Goal: Transaction & Acquisition: Purchase product/service

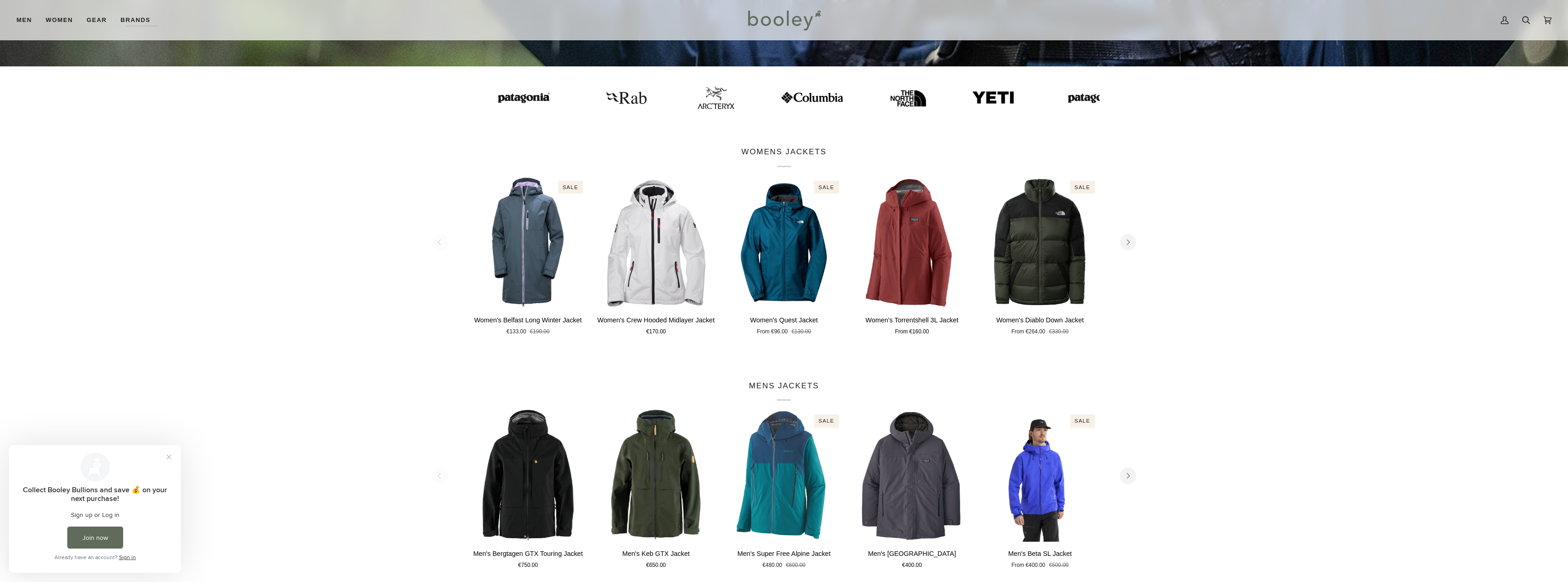
scroll to position [458, 0]
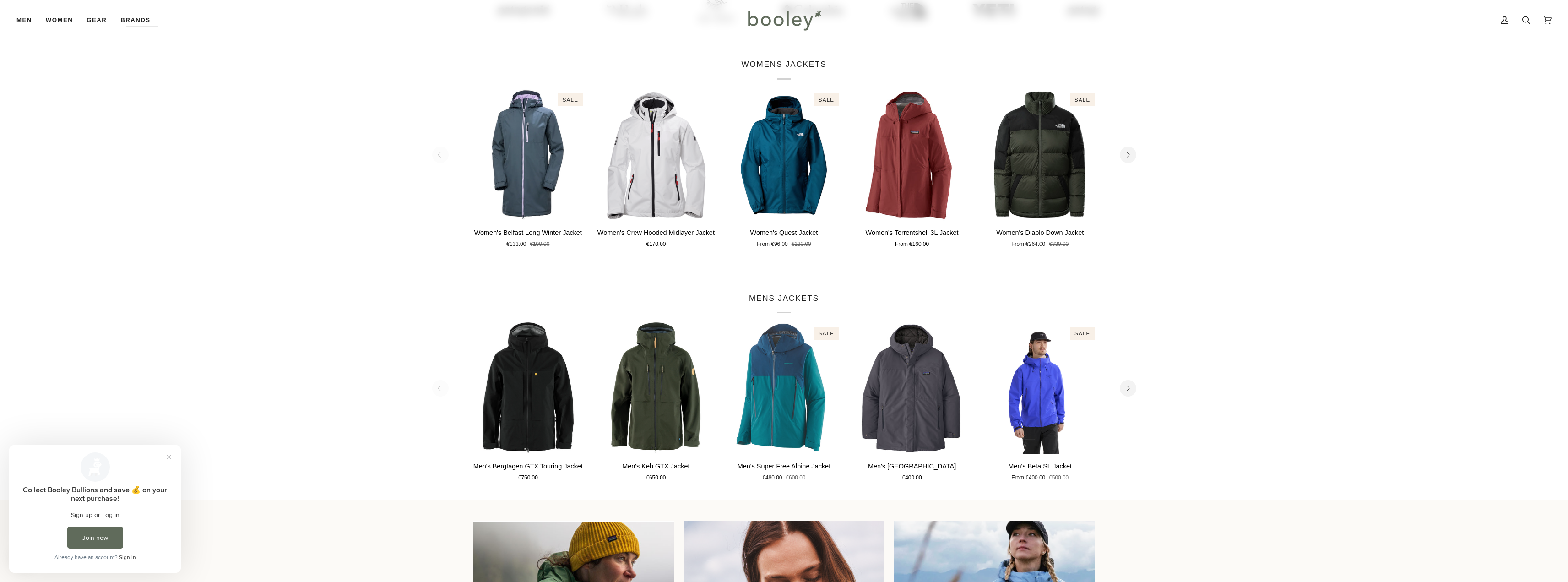
drag, startPoint x: 342, startPoint y: 383, endPoint x: 208, endPoint y: 327, distance: 145.2
click at [208, 327] on section "MENS JACKETS 1 2 3 4 5 6 Quick view" at bounding box center [784, 387] width 1568 height 224
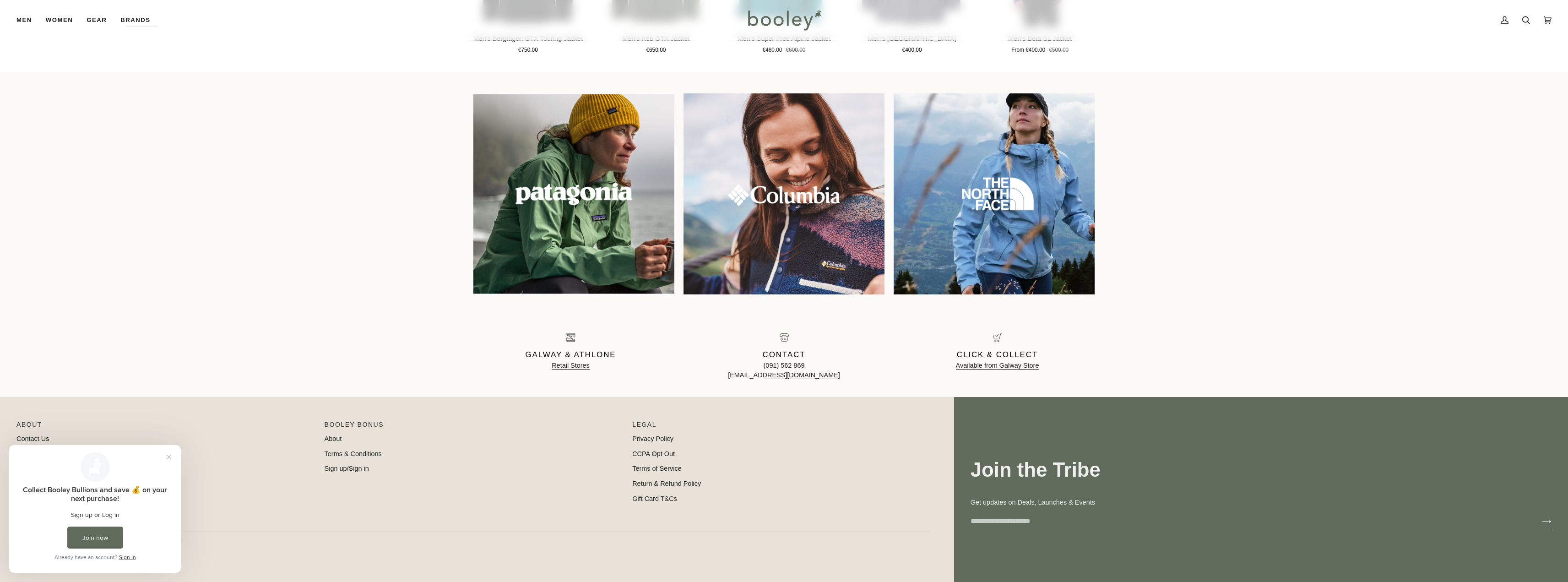
scroll to position [942, 0]
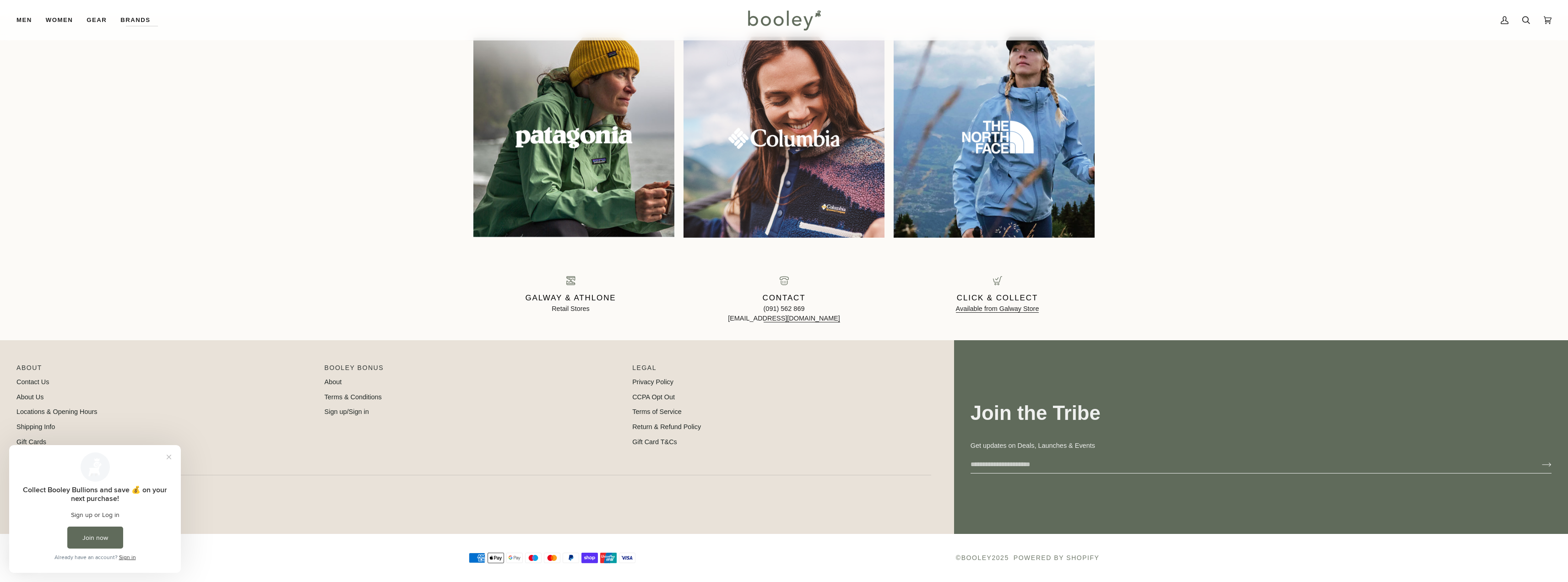
click at [577, 310] on link "Retail Stores" at bounding box center [571, 309] width 38 height 7
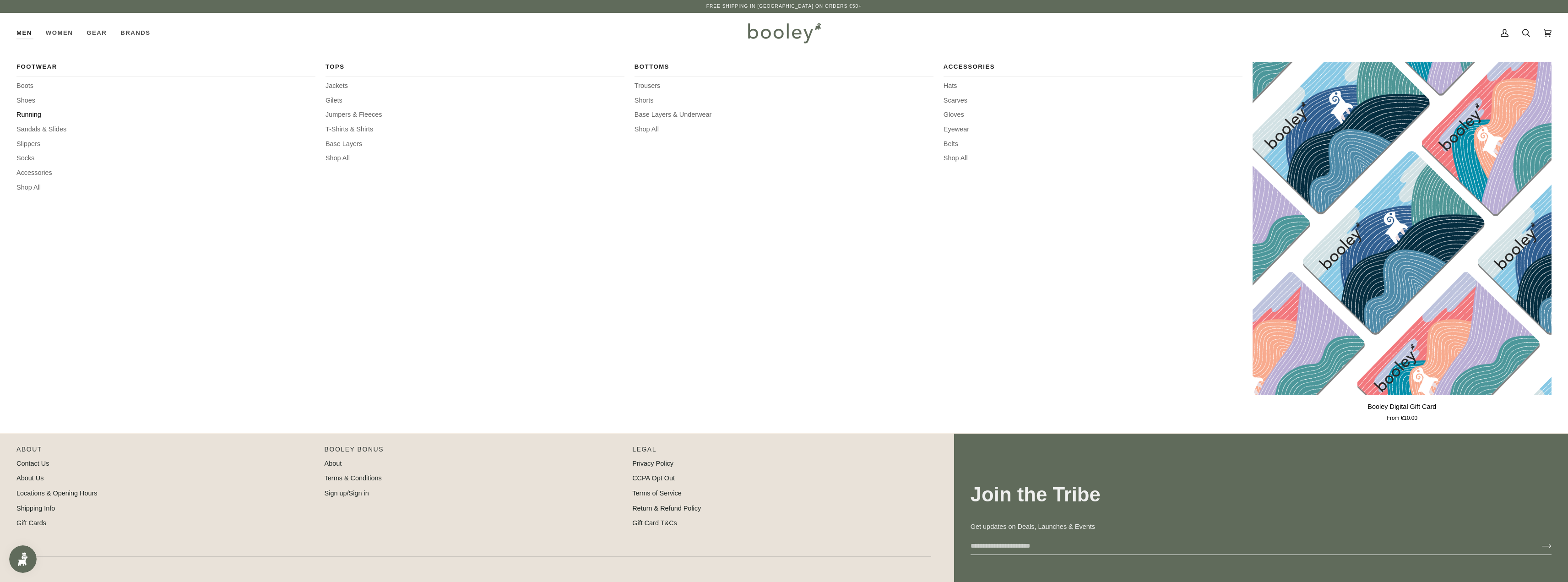
click at [30, 114] on span "Running" at bounding box center [166, 115] width 299 height 10
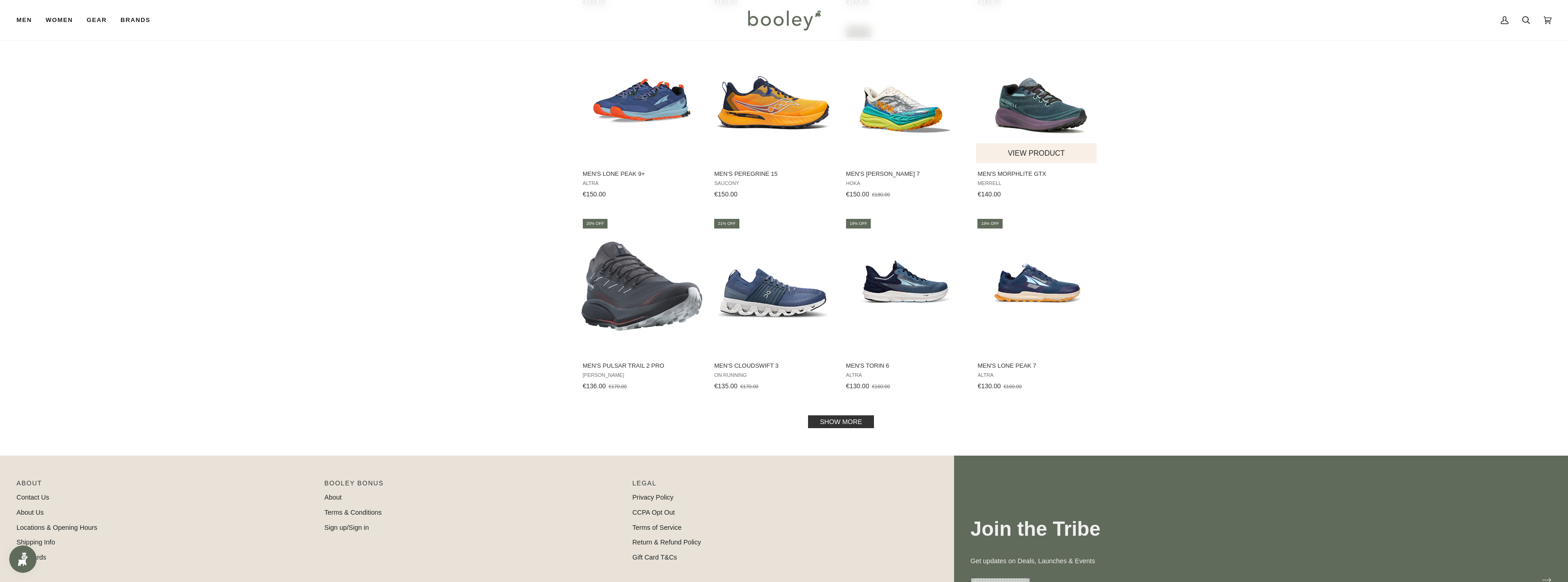
scroll to position [732, 0]
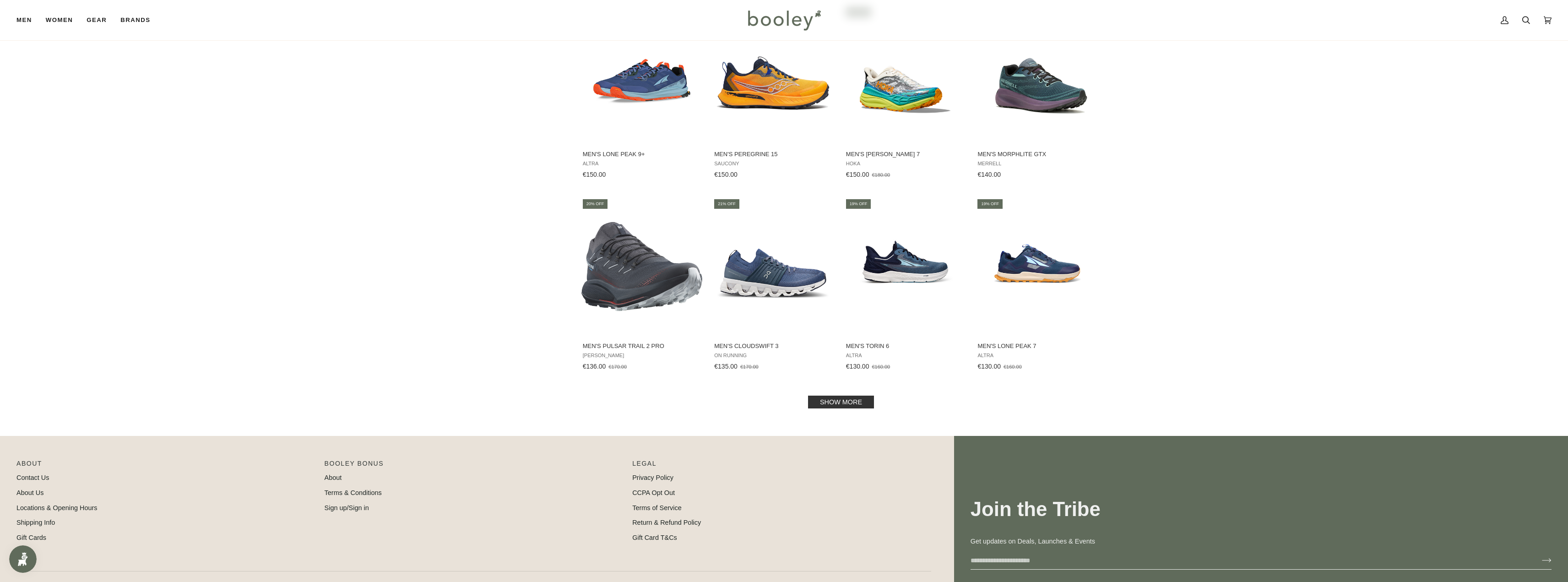
click at [853, 400] on link "Show more" at bounding box center [841, 402] width 66 height 13
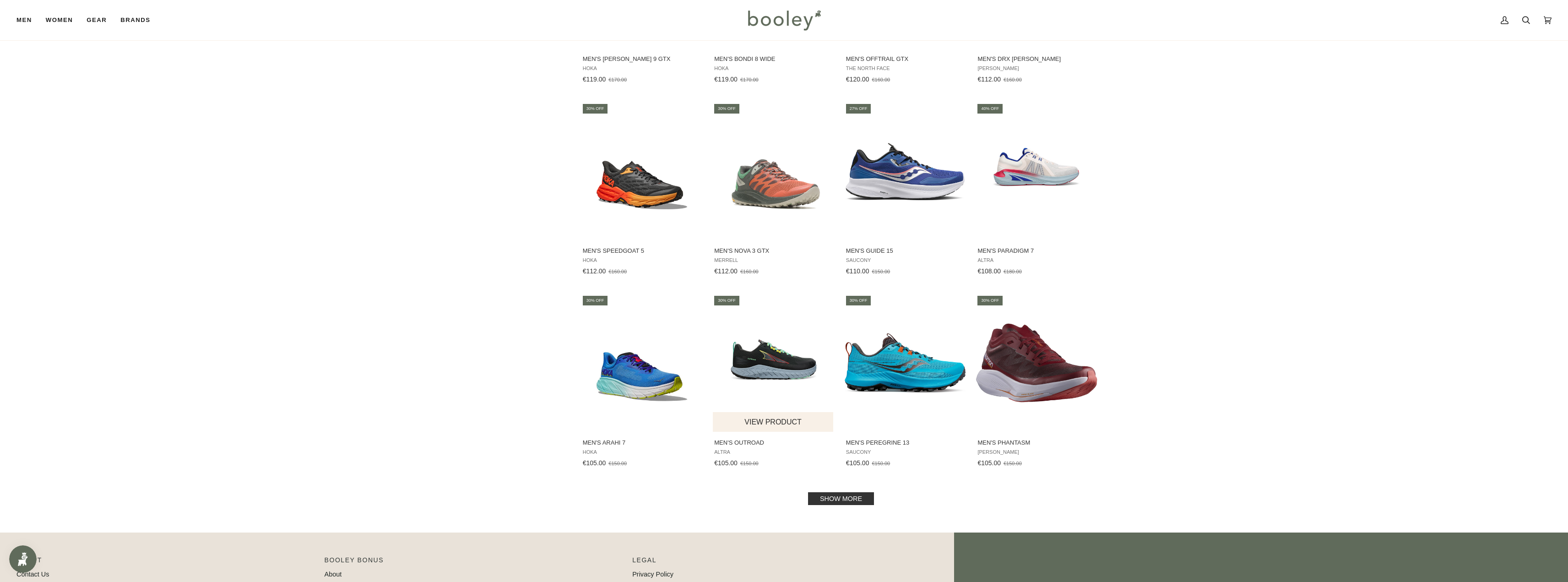
scroll to position [1739, 0]
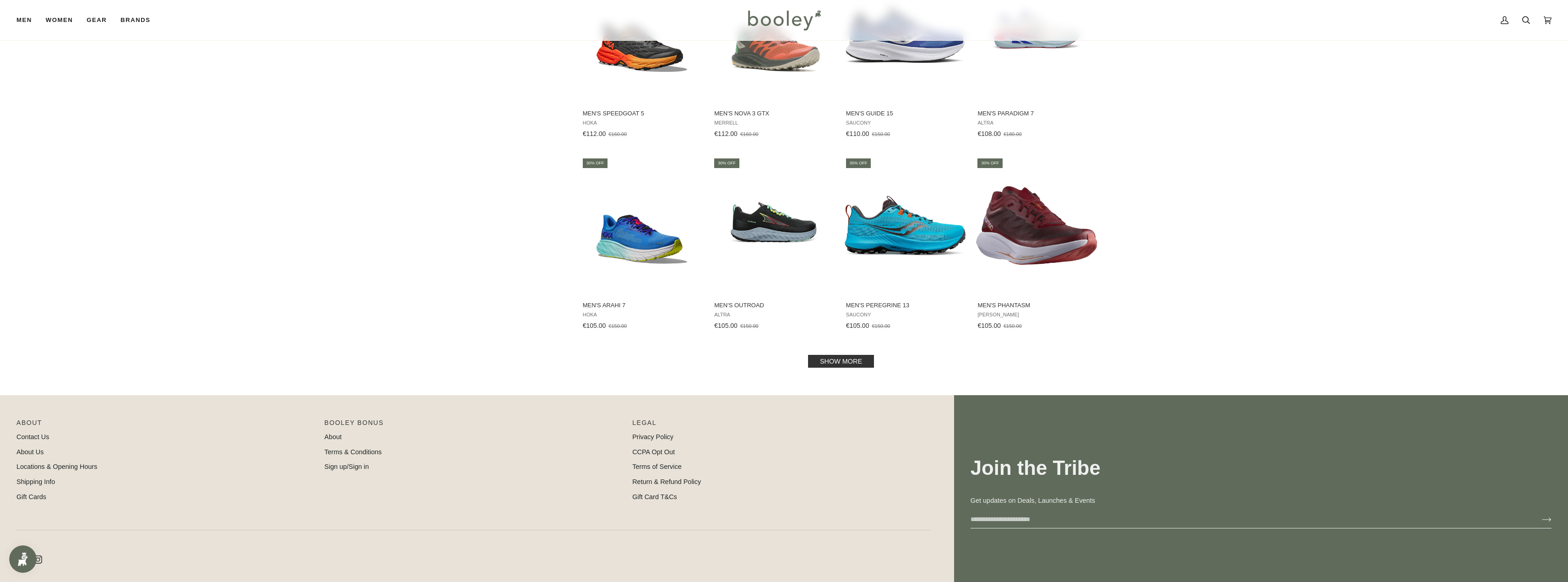
click at [830, 366] on link "Show more" at bounding box center [841, 361] width 66 height 13
